Goal: Transaction & Acquisition: Download file/media

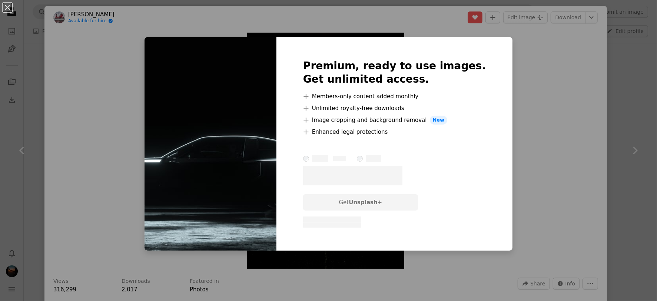
scroll to position [1500, 0]
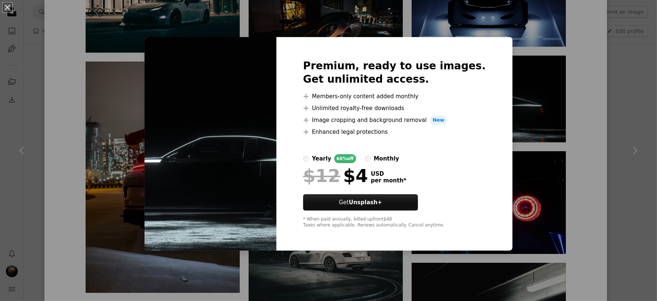
click at [582, 131] on div "An X shape Premium, ready to use images. Get unlimited access. A plus sign Memb…" at bounding box center [328, 150] width 657 height 301
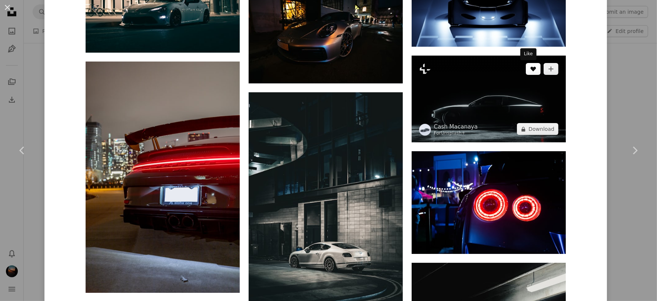
click at [528, 74] on button "A heart" at bounding box center [533, 69] width 15 height 12
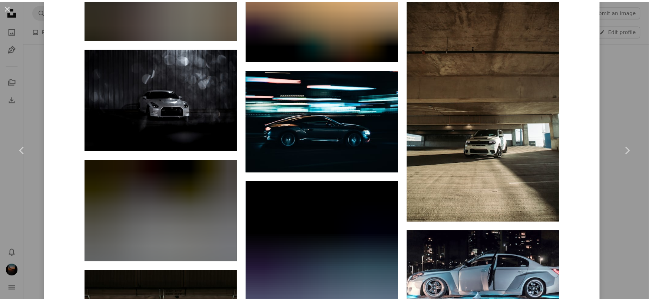
scroll to position [4050, 0]
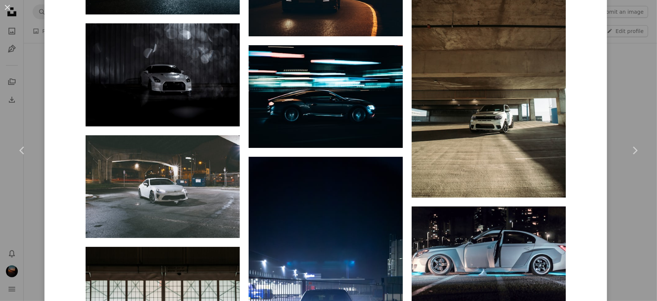
click at [613, 100] on div "An X shape Chevron left Chevron right [PERSON_NAME] Available for hire A checkm…" at bounding box center [328, 150] width 657 height 301
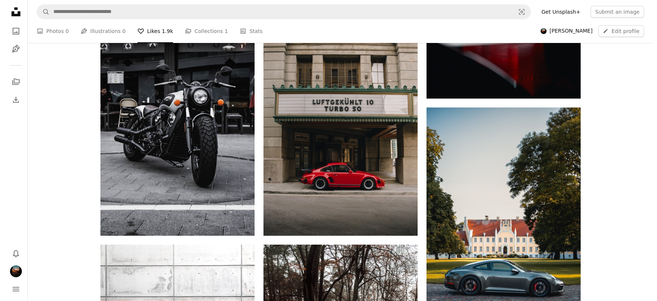
scroll to position [558, 0]
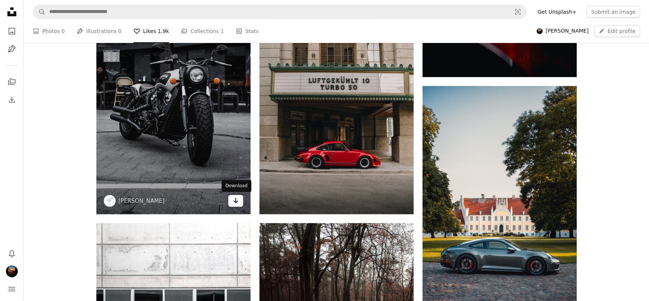
click at [234, 199] on icon "Arrow pointing down" at bounding box center [236, 200] width 6 height 9
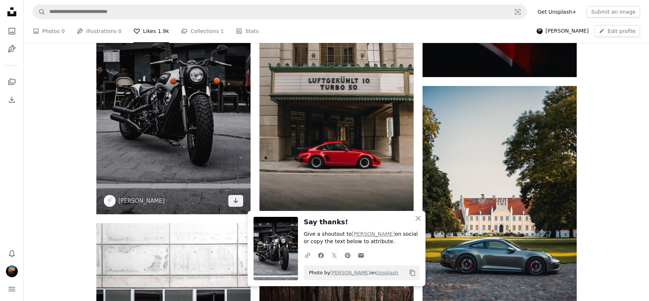
click at [164, 114] on img at bounding box center [173, 98] width 154 height 231
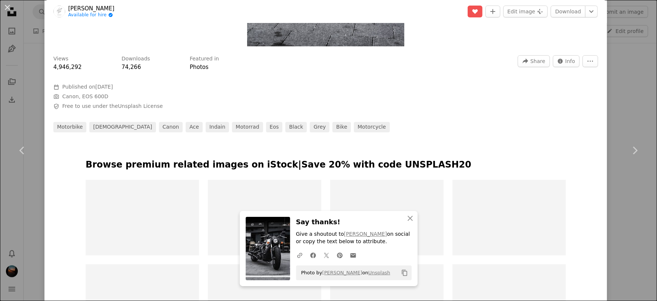
scroll to position [389, 0]
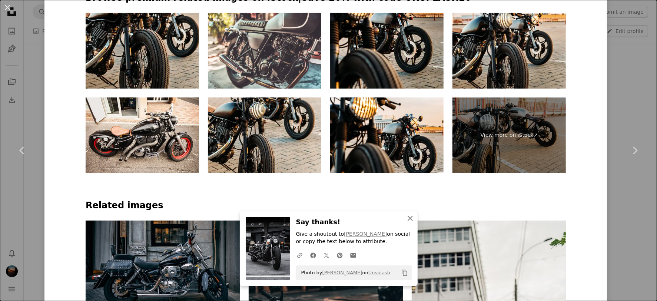
click at [406, 217] on icon "An X shape" at bounding box center [410, 218] width 9 height 9
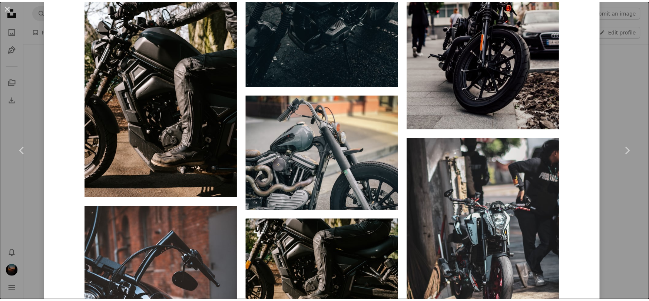
scroll to position [945, 0]
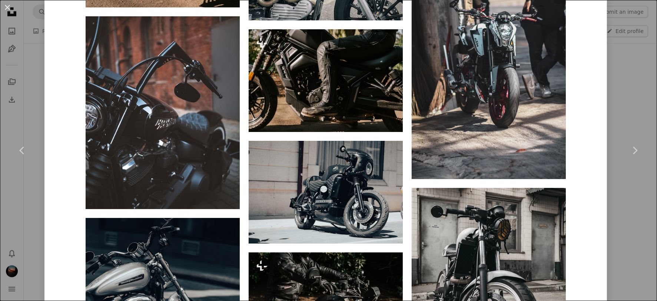
click at [609, 203] on div "An X shape Chevron left Chevron right [PERSON_NAME] Available for hire A checkm…" at bounding box center [328, 150] width 657 height 301
